Goal: Task Accomplishment & Management: Use online tool/utility

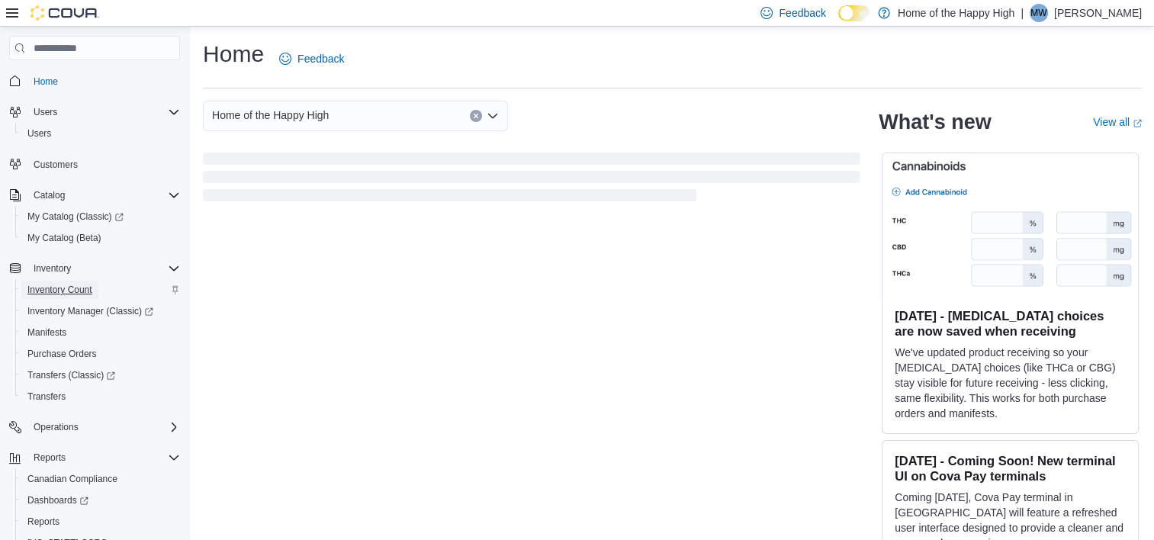
click at [60, 288] on span "Inventory Count" at bounding box center [59, 290] width 65 height 12
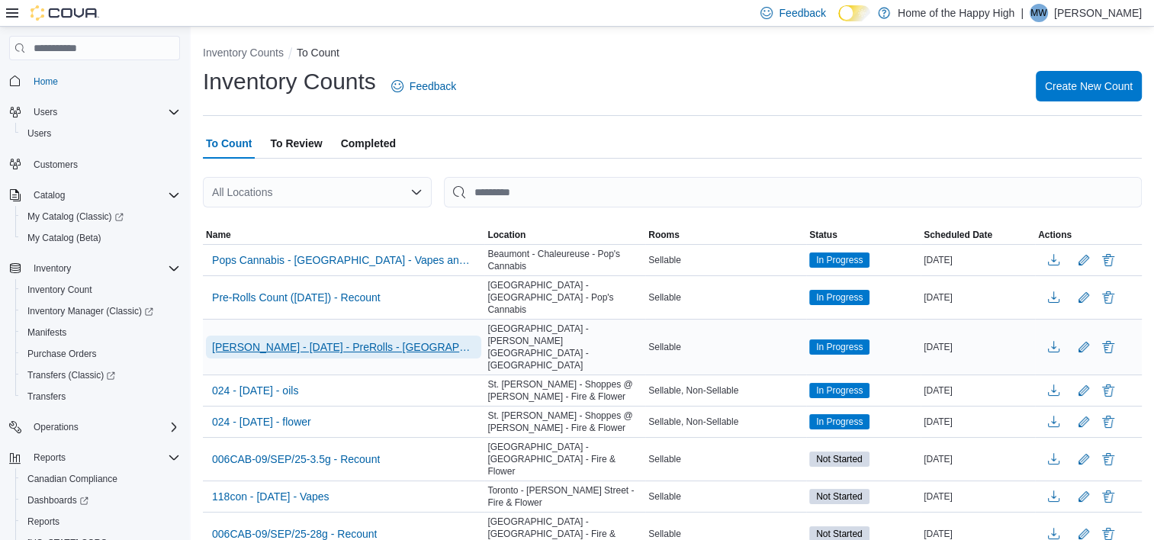
click at [327, 340] on span "[PERSON_NAME] - [DATE] - PreRolls - [GEOGRAPHIC_DATA] - [PERSON_NAME][GEOGRAPHI…" at bounding box center [343, 347] width 263 height 15
